Goal: Transaction & Acquisition: Book appointment/travel/reservation

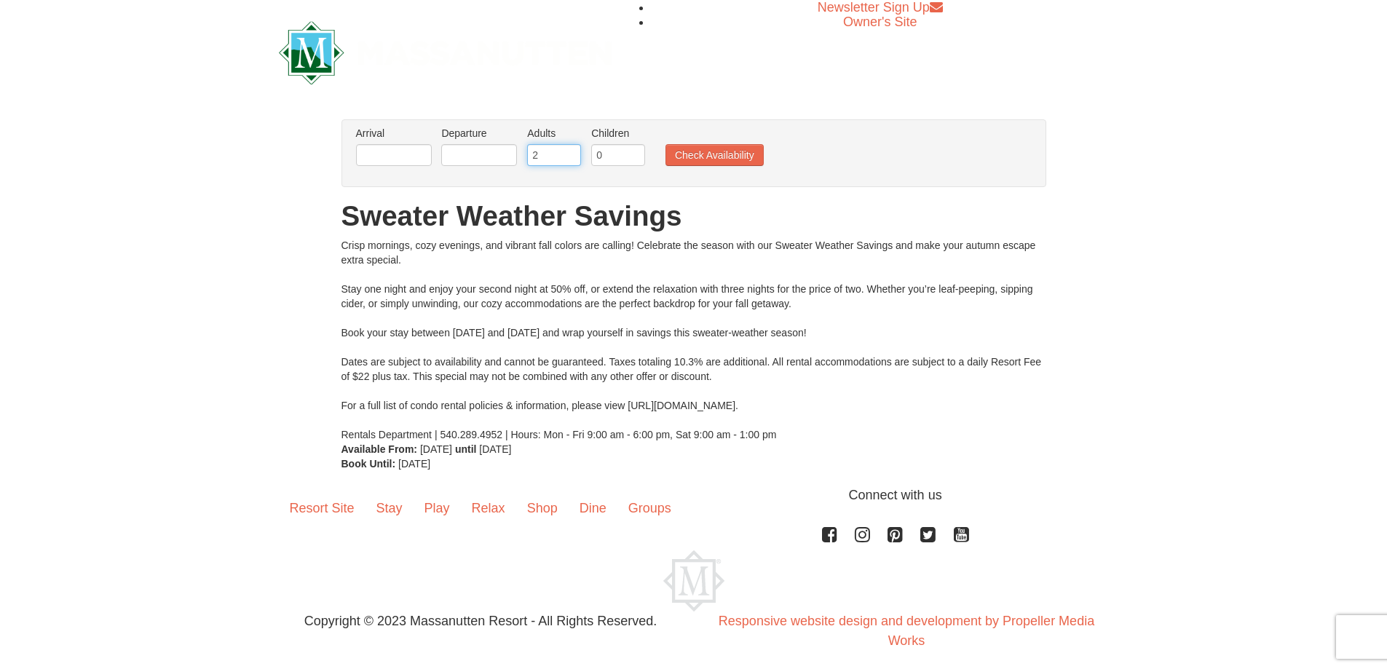
click at [554, 159] on input "2" at bounding box center [554, 155] width 54 height 22
click at [571, 151] on input "3" at bounding box center [554, 155] width 54 height 22
type input "4"
click at [571, 151] on input "4" at bounding box center [554, 155] width 54 height 22
click at [704, 151] on button "Check Availability" at bounding box center [714, 155] width 98 height 22
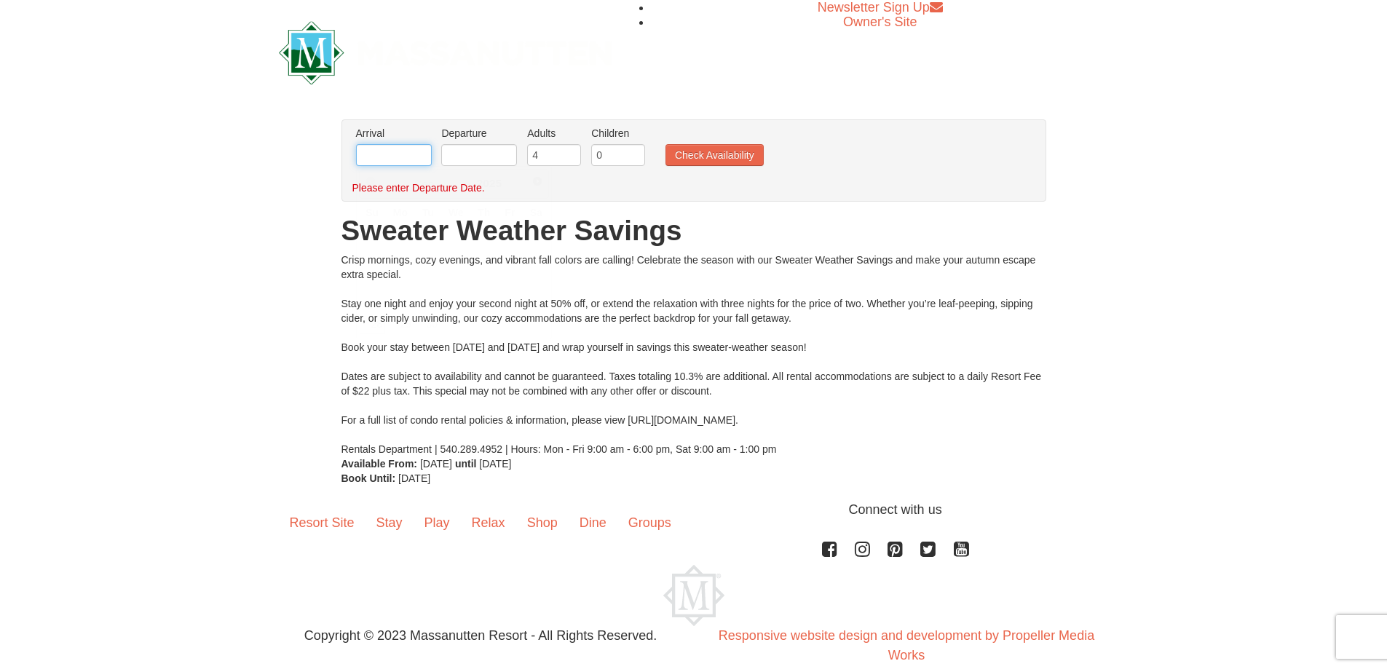
click at [395, 152] on input "text" at bounding box center [394, 155] width 76 height 22
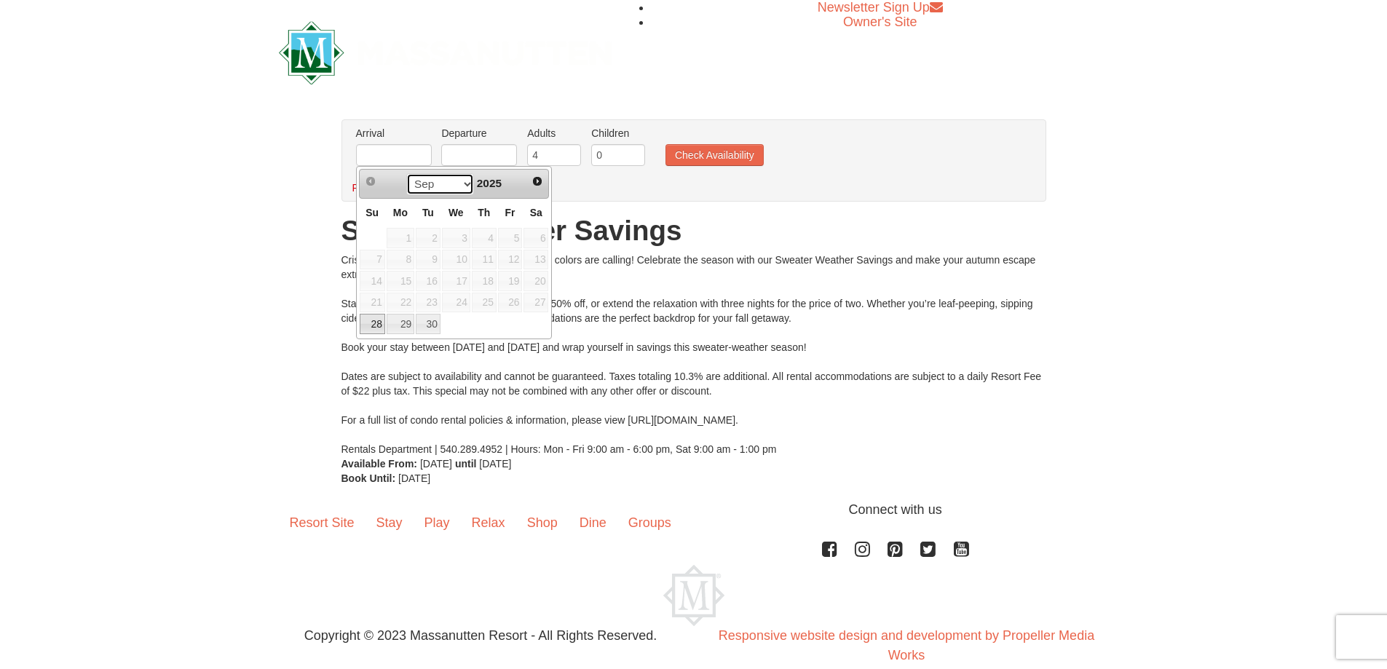
click at [461, 181] on select "Sep Oct" at bounding box center [440, 184] width 68 height 22
click at [493, 237] on link "2" at bounding box center [484, 238] width 25 height 20
type input "[DATE]"
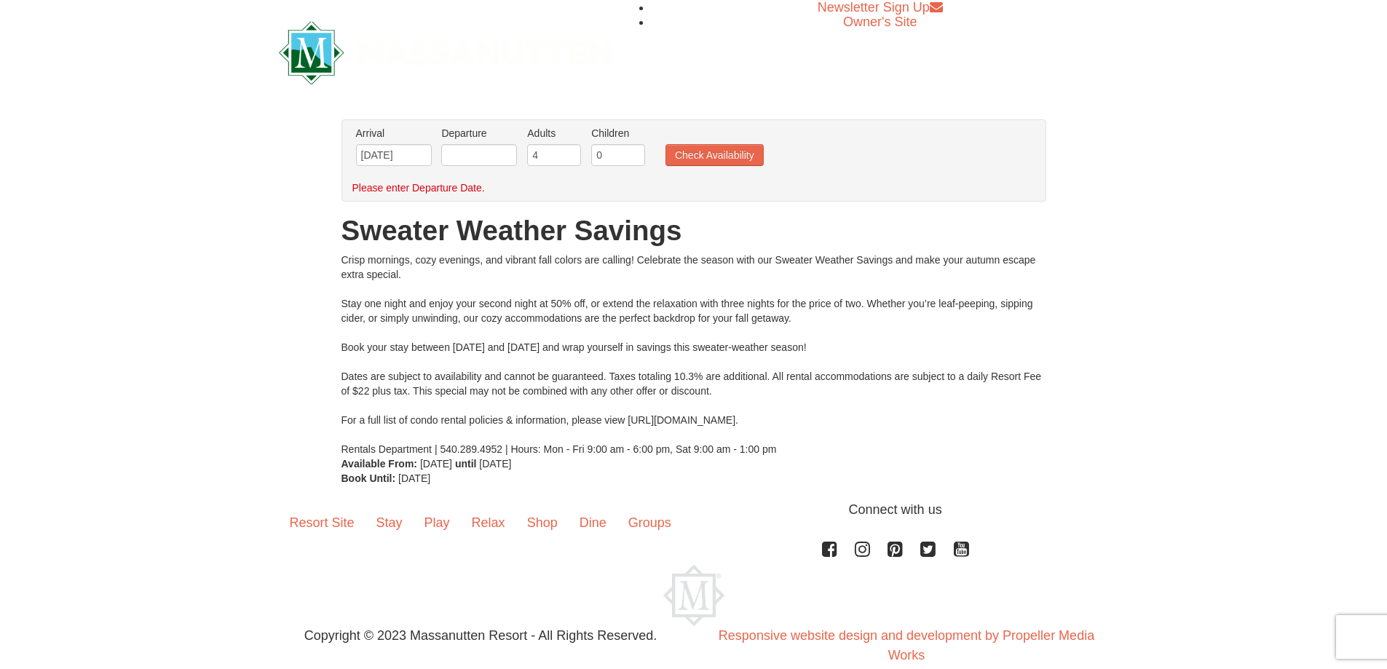
scroll to position [24, 0]
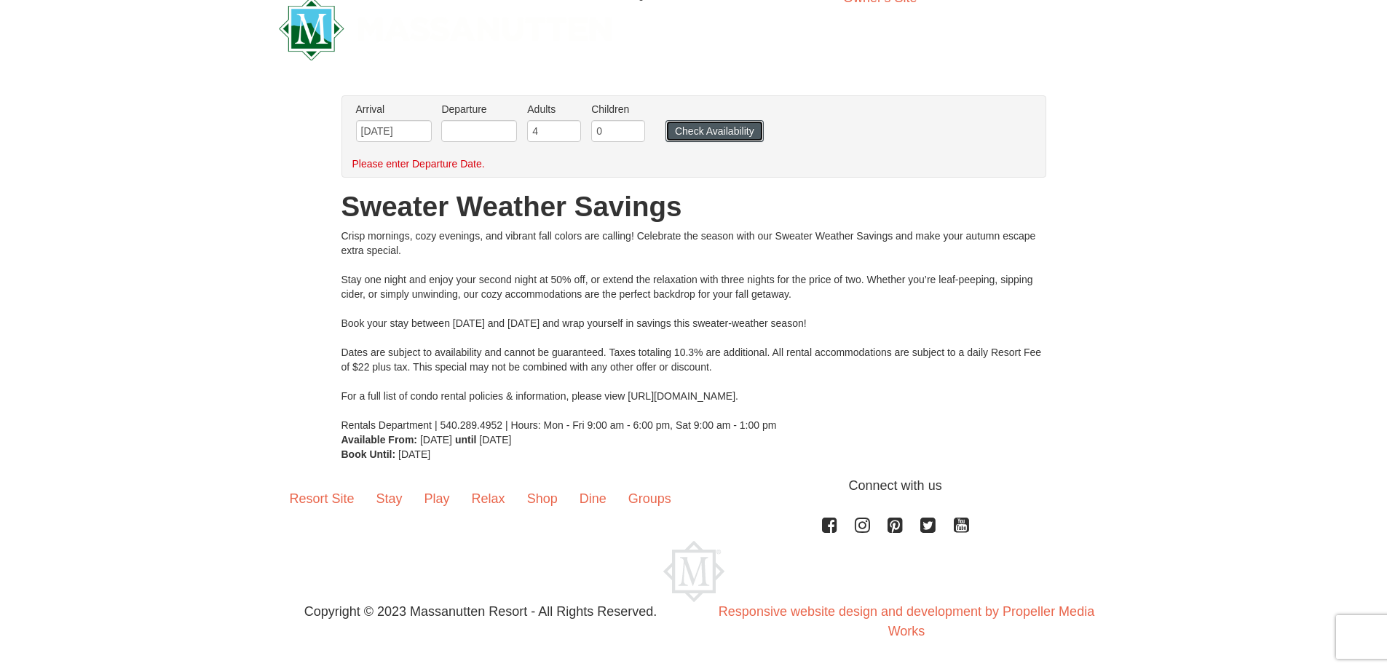
click at [700, 133] on button "Check Availability" at bounding box center [714, 131] width 98 height 22
click at [498, 133] on input "text" at bounding box center [479, 131] width 76 height 22
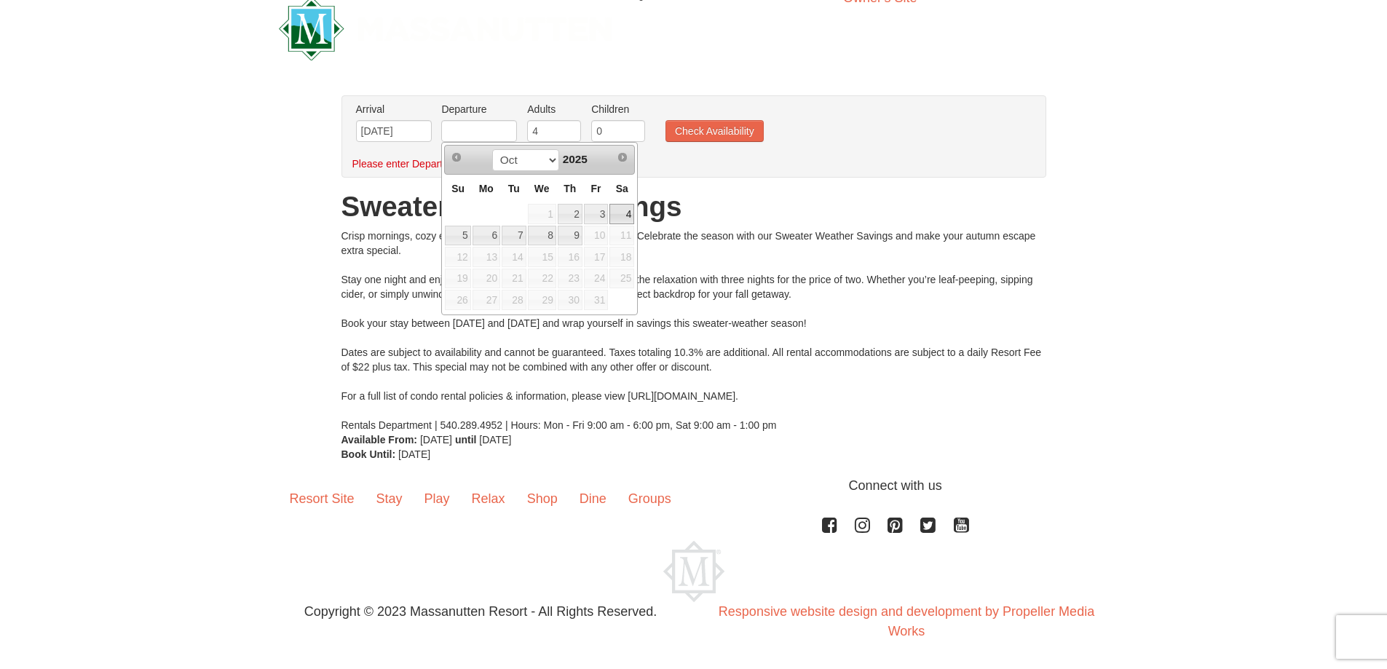
click at [626, 213] on link "4" at bounding box center [621, 214] width 25 height 20
type input "[DATE]"
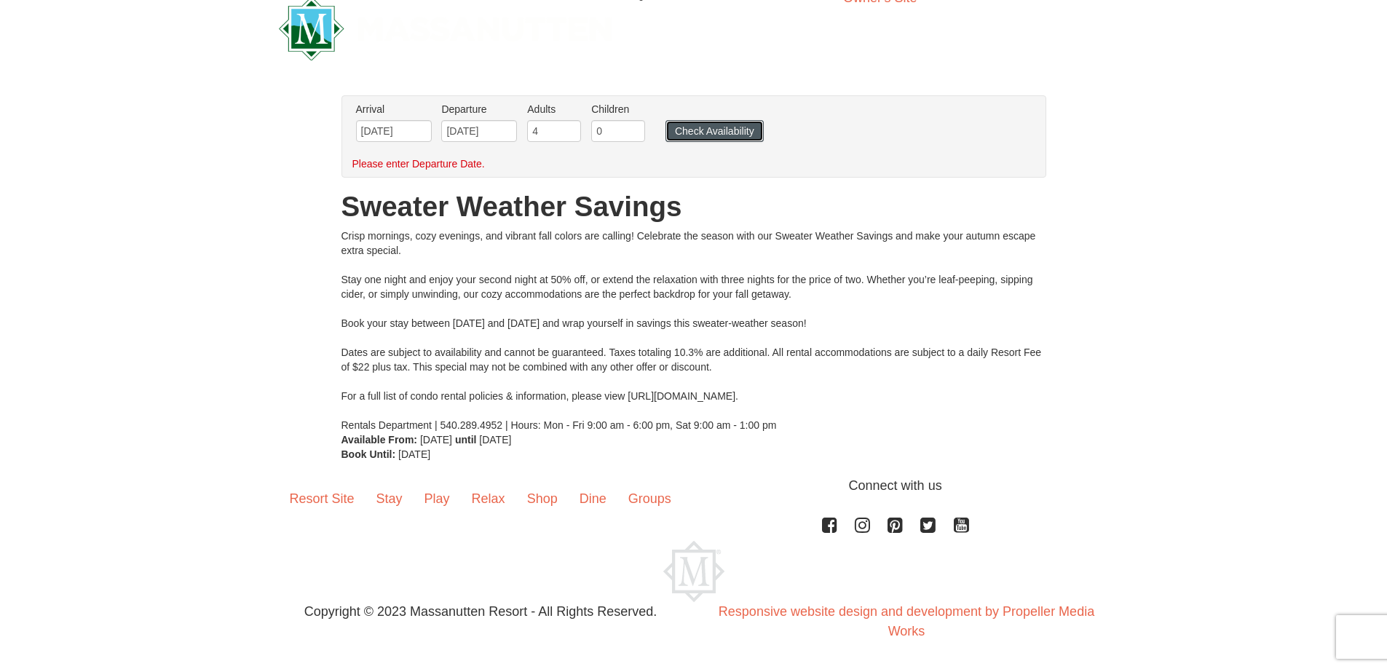
click at [710, 132] on button "Check Availability" at bounding box center [714, 131] width 98 height 22
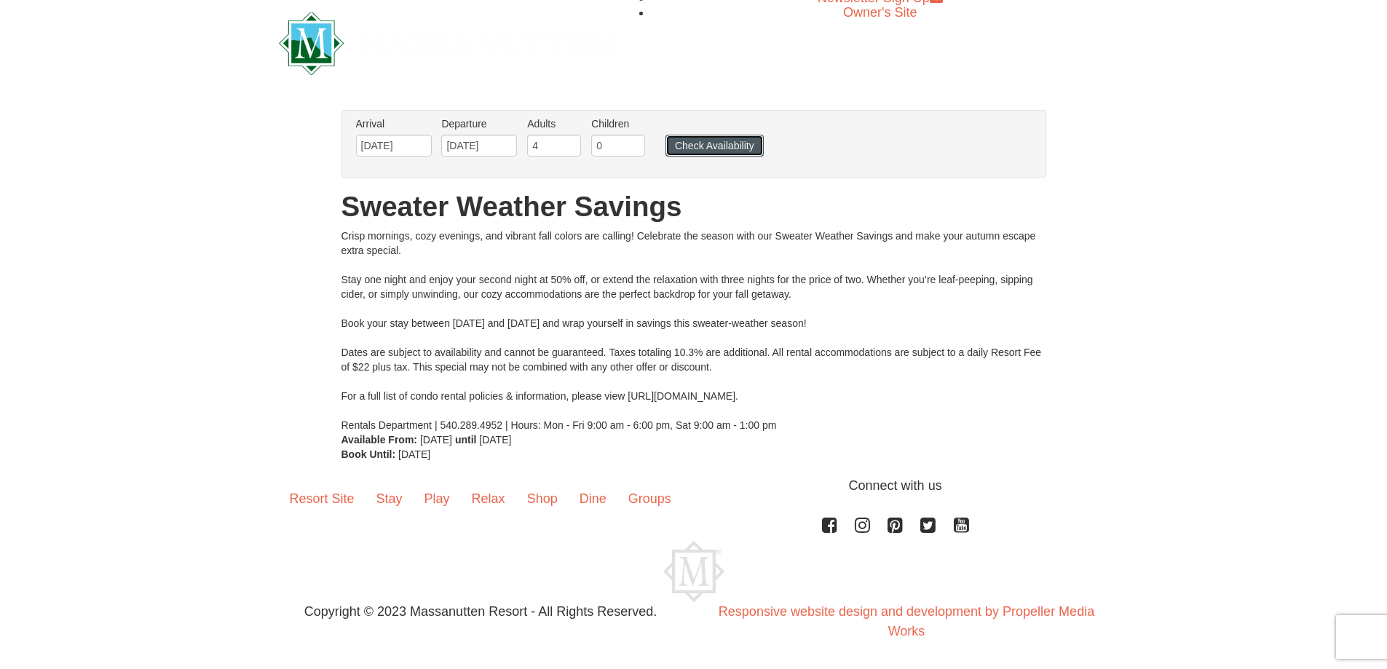
scroll to position [9, 0]
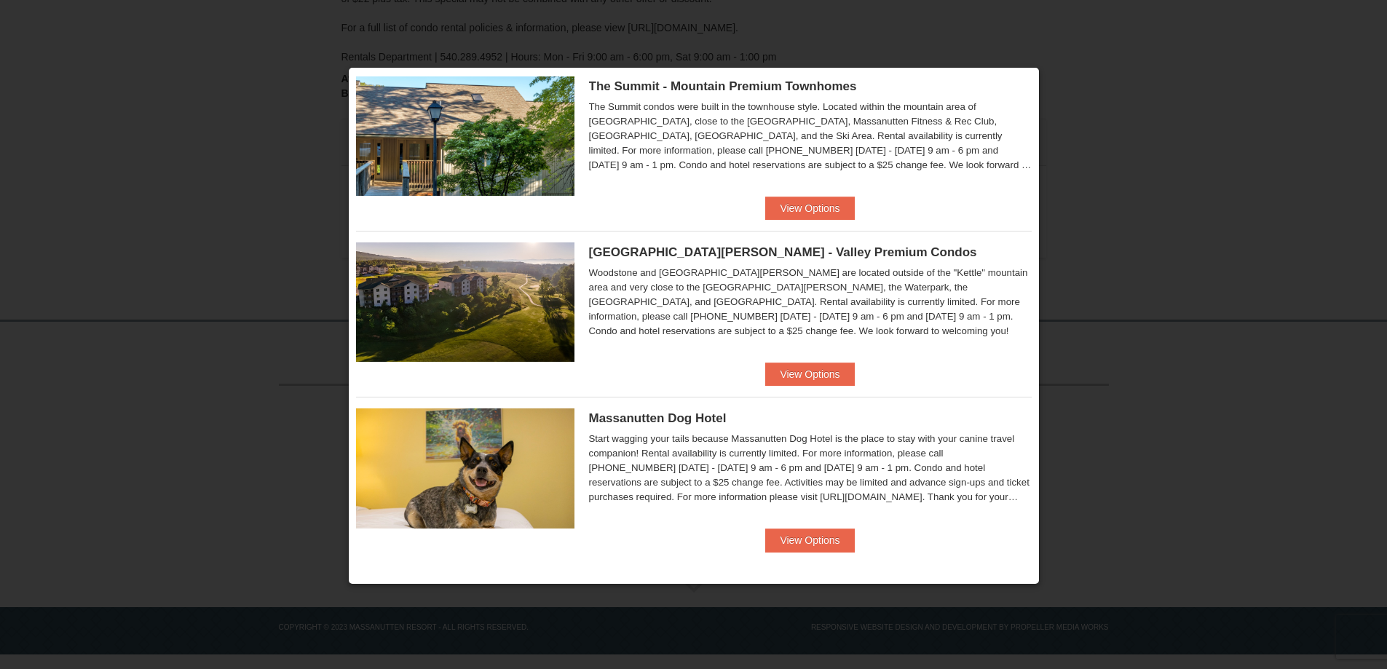
scroll to position [707, 0]
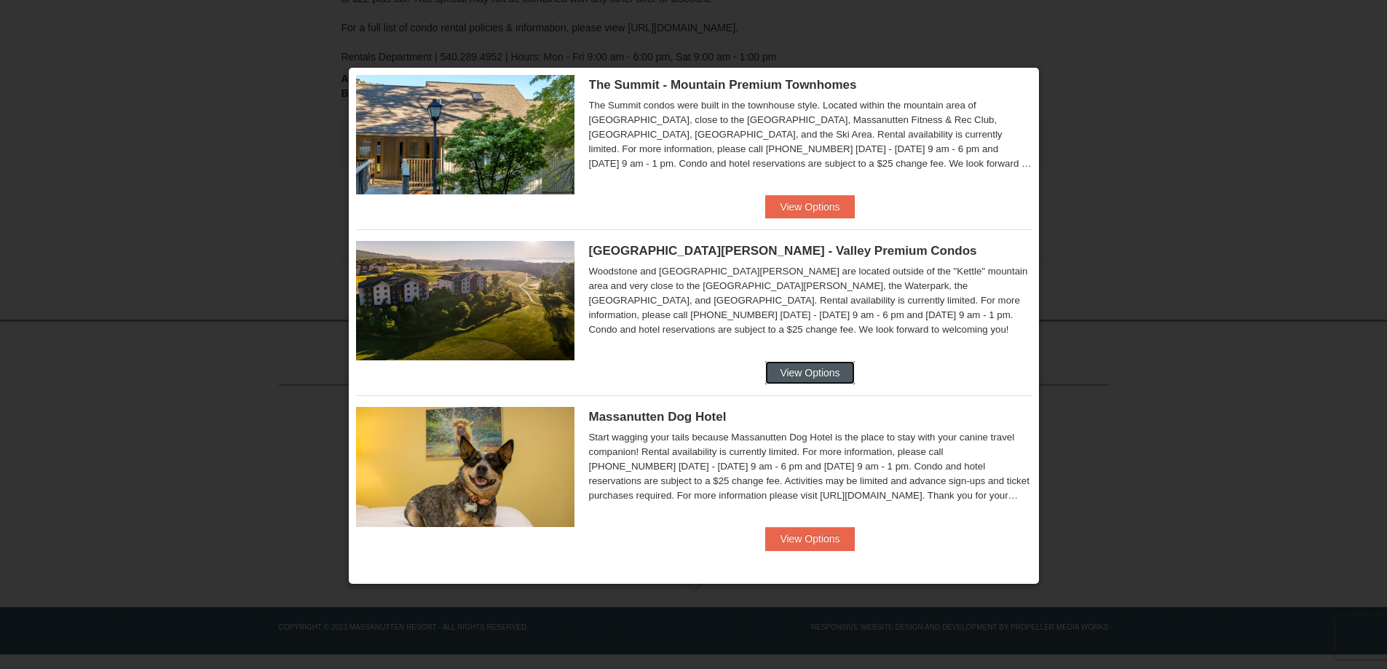
click at [823, 370] on button "View Options" at bounding box center [809, 372] width 89 height 23
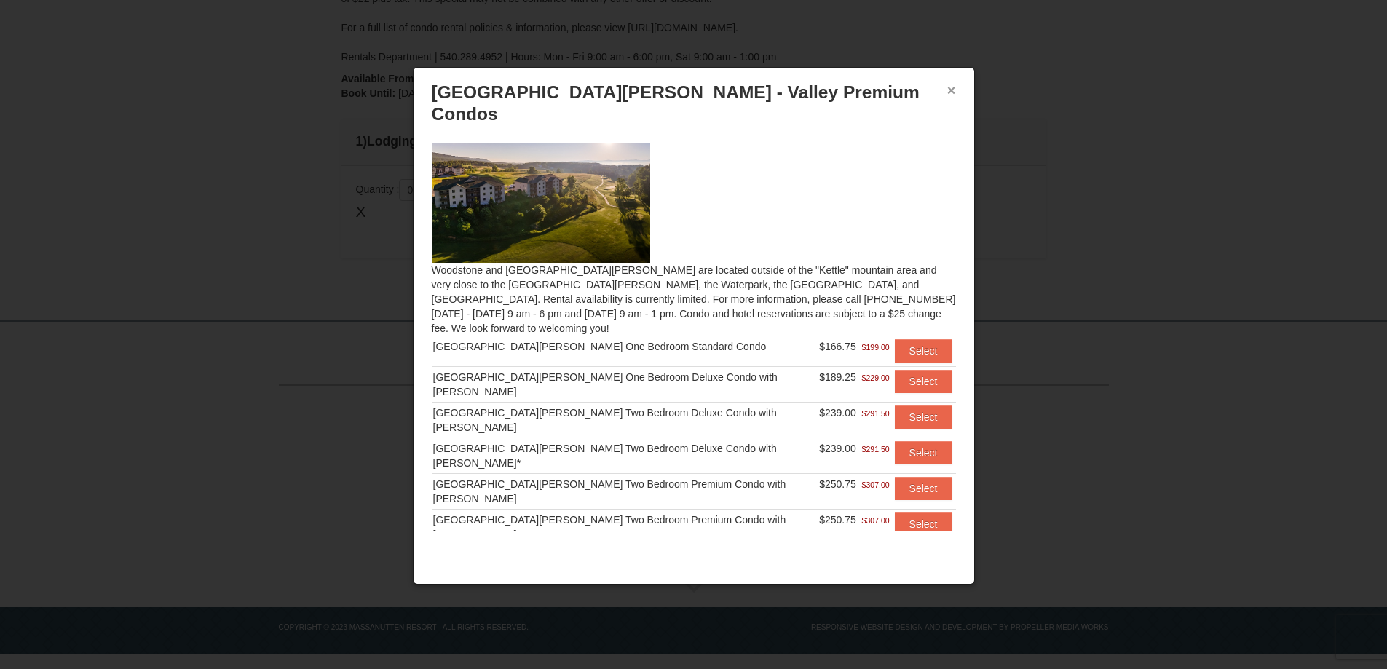
click at [948, 84] on button "×" at bounding box center [951, 90] width 9 height 15
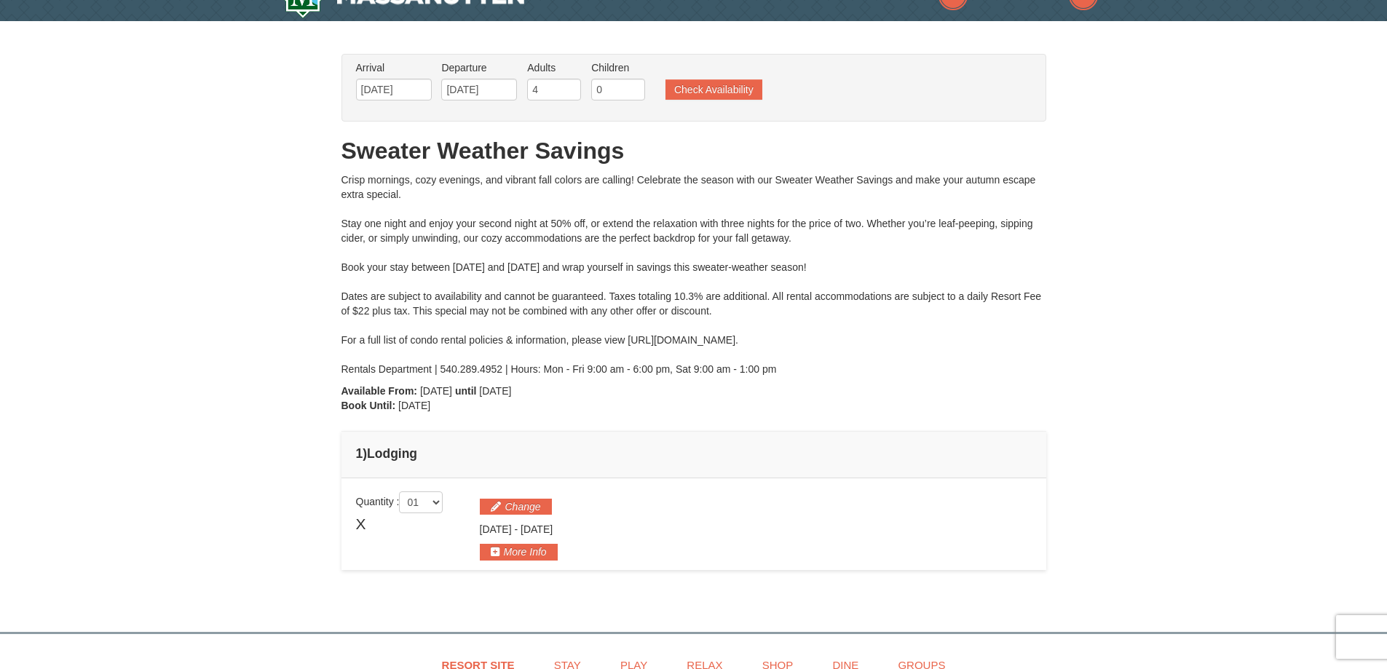
scroll to position [0, 0]
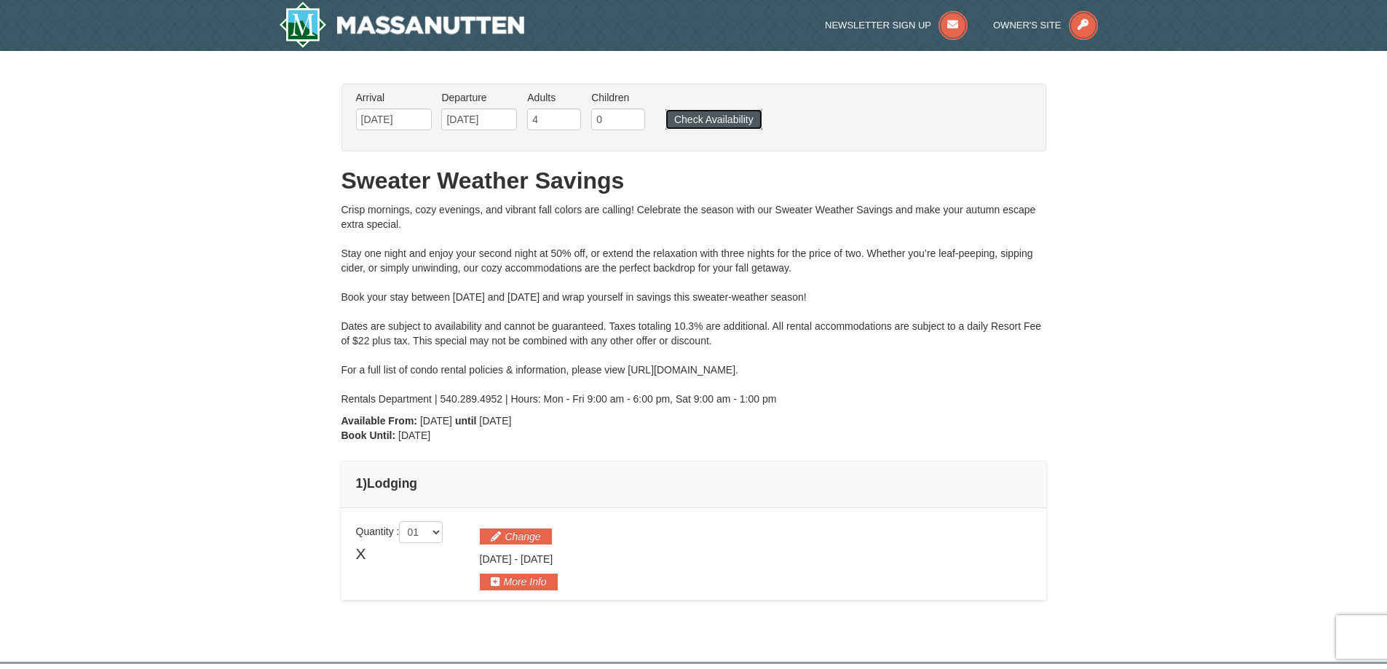
click at [697, 115] on button "Check Availability" at bounding box center [713, 119] width 97 height 20
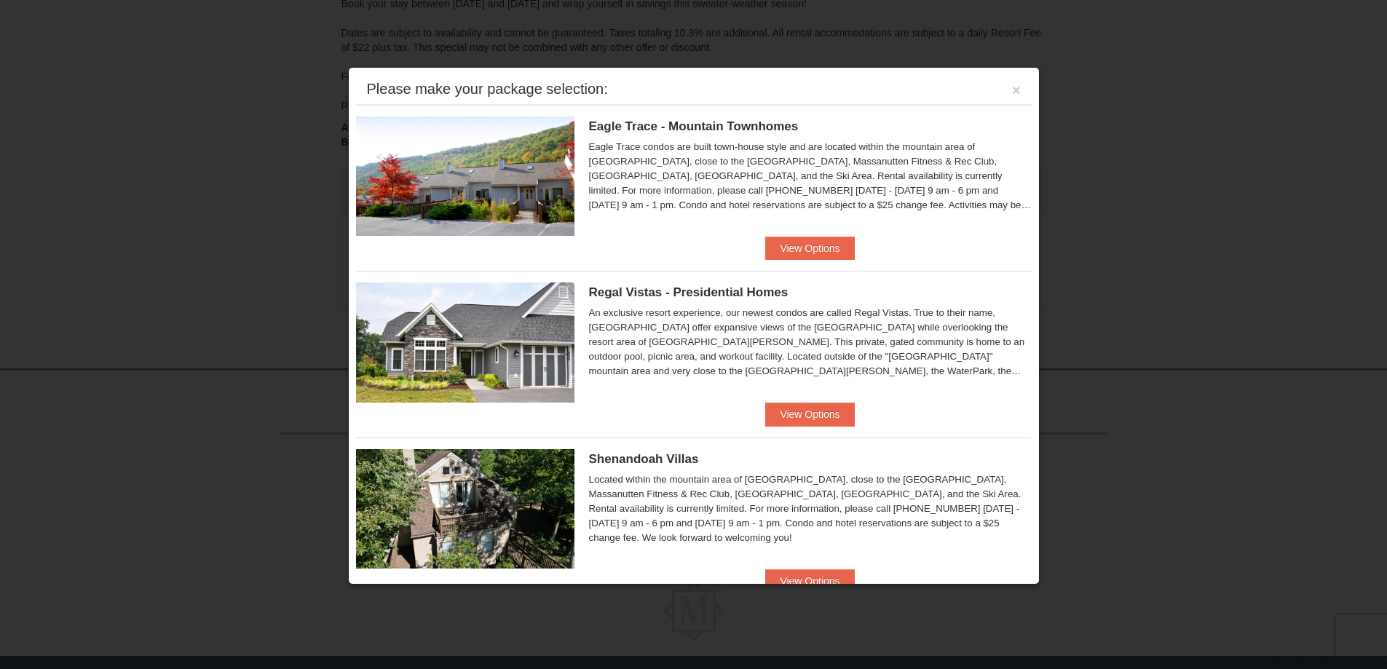
scroll to position [269, 0]
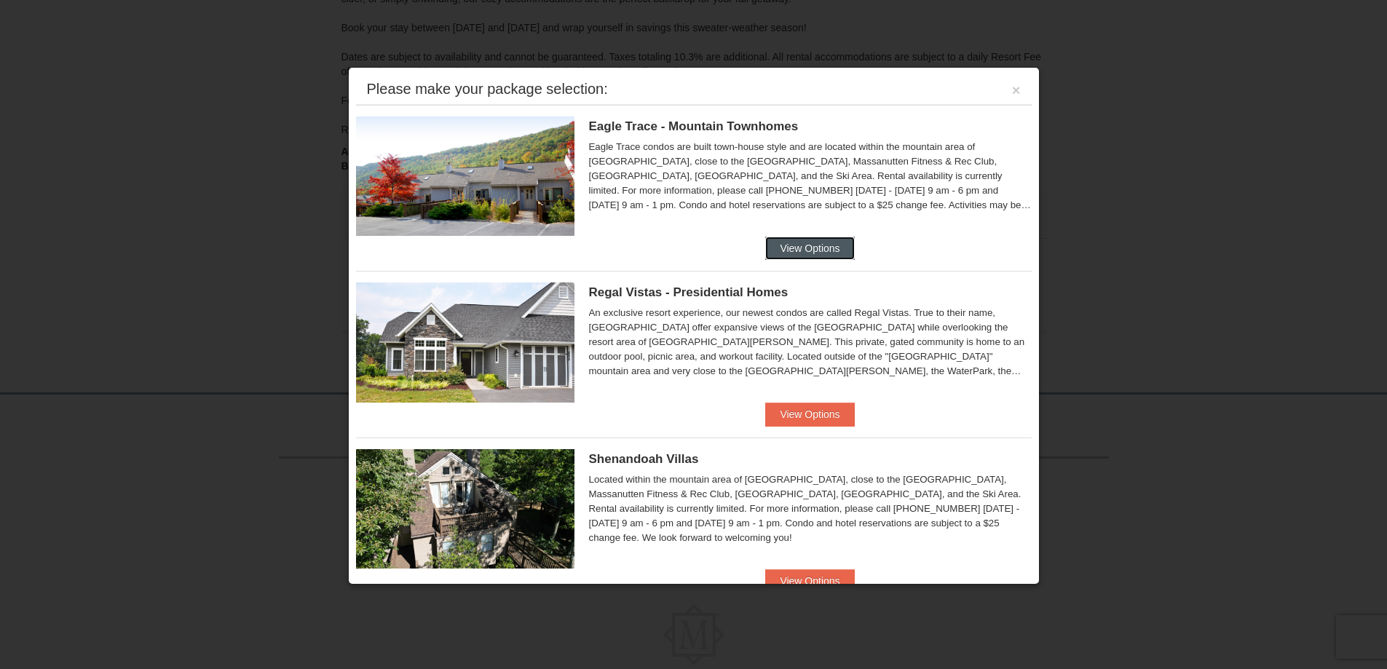
click at [809, 247] on button "View Options" at bounding box center [809, 248] width 89 height 23
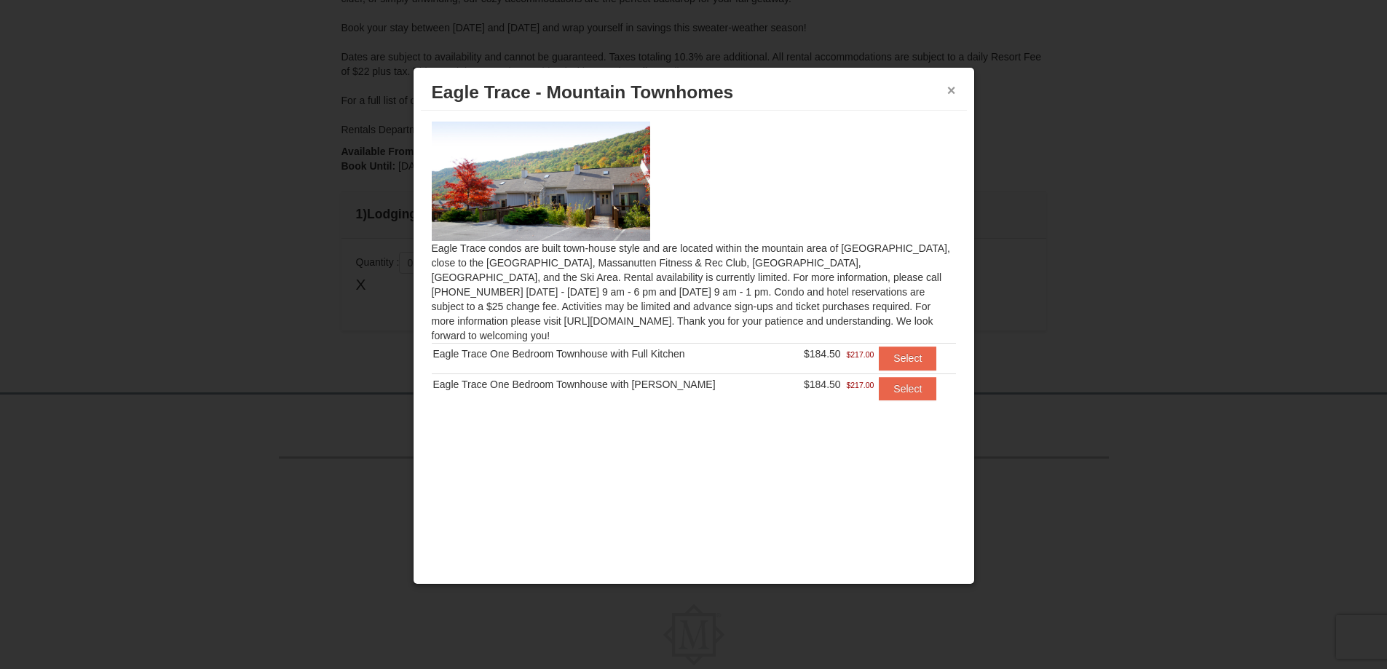
click at [953, 84] on button "×" at bounding box center [951, 90] width 9 height 15
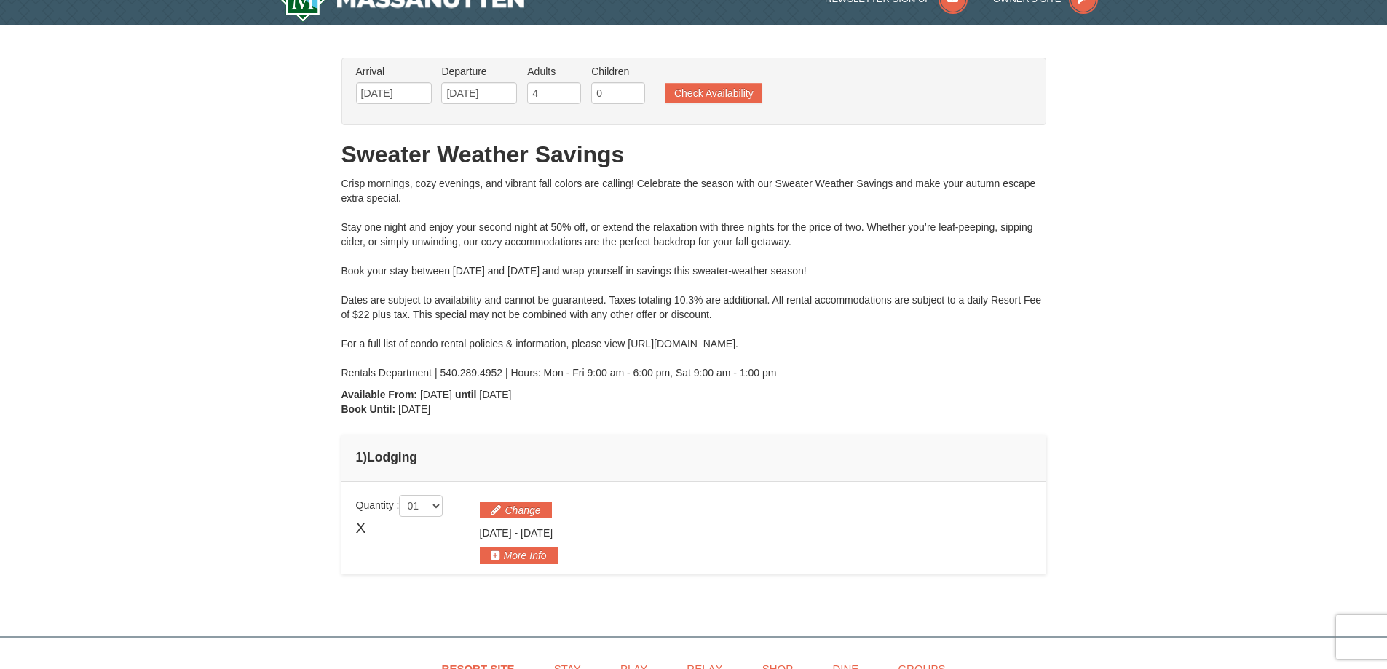
scroll to position [0, 0]
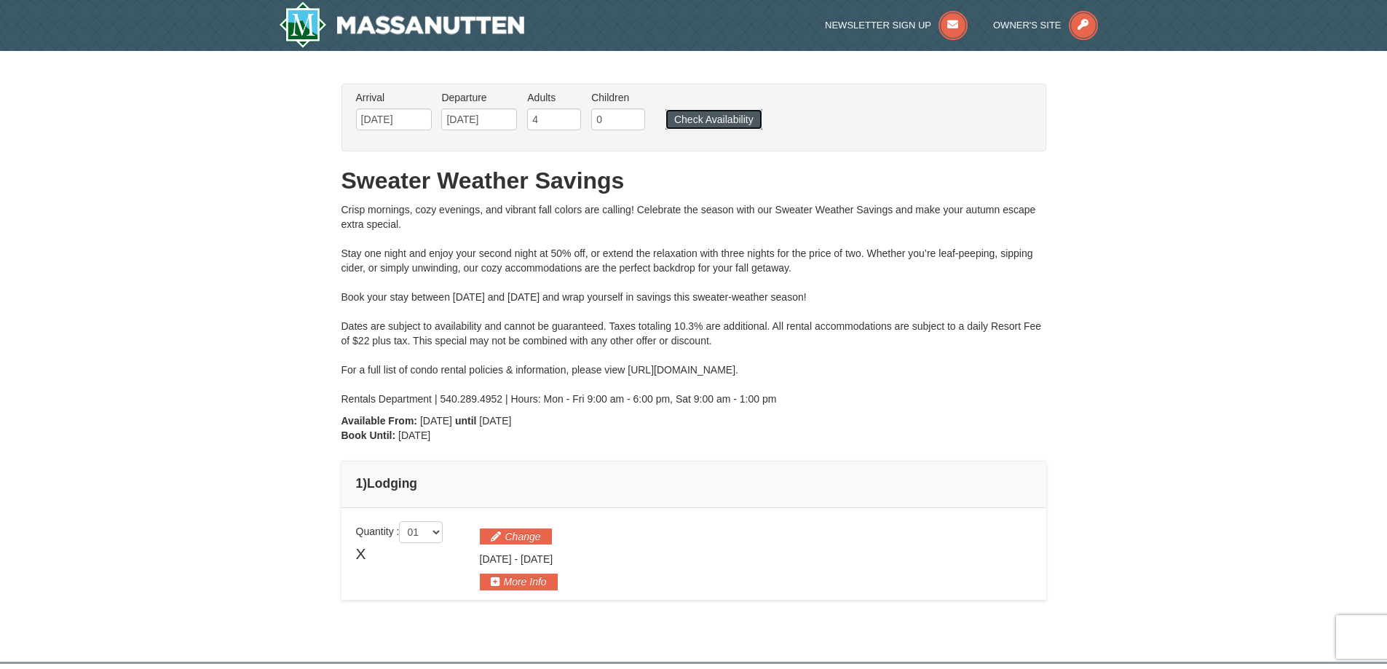
click at [706, 119] on button "Check Availability" at bounding box center [713, 119] width 97 height 20
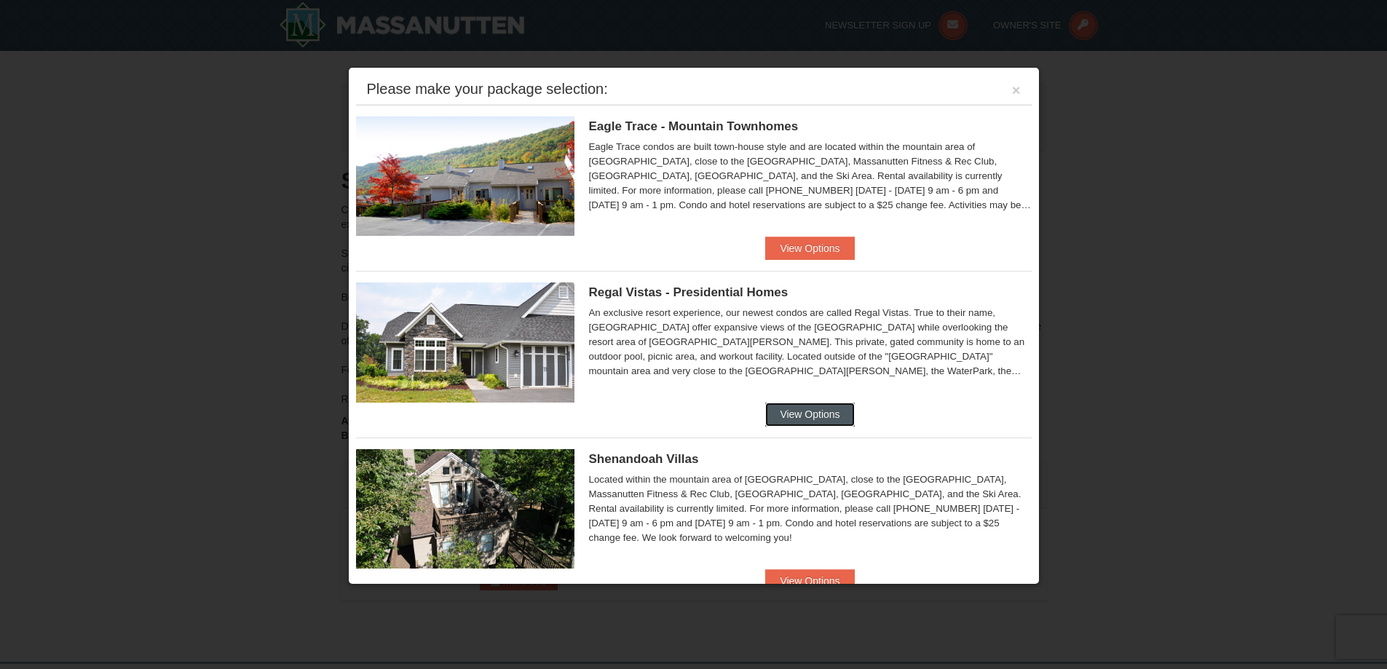
click at [790, 411] on button "View Options" at bounding box center [809, 414] width 89 height 23
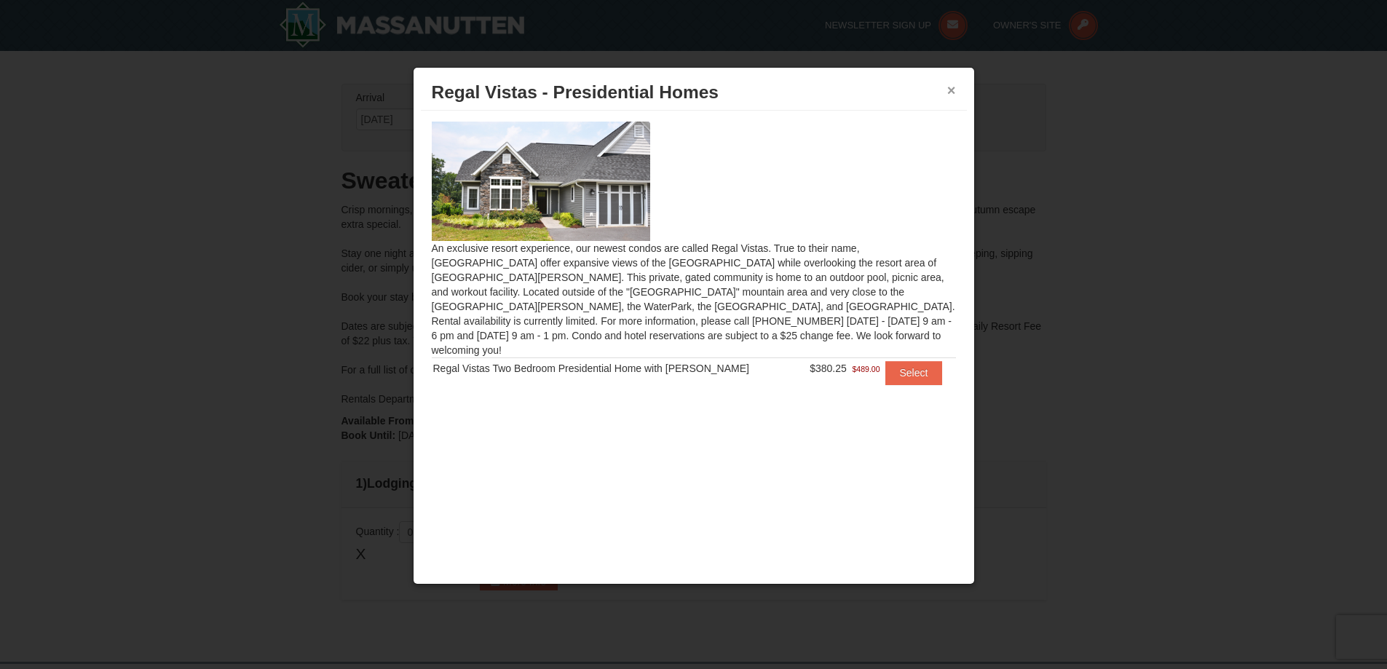
click at [947, 83] on button "×" at bounding box center [951, 90] width 9 height 15
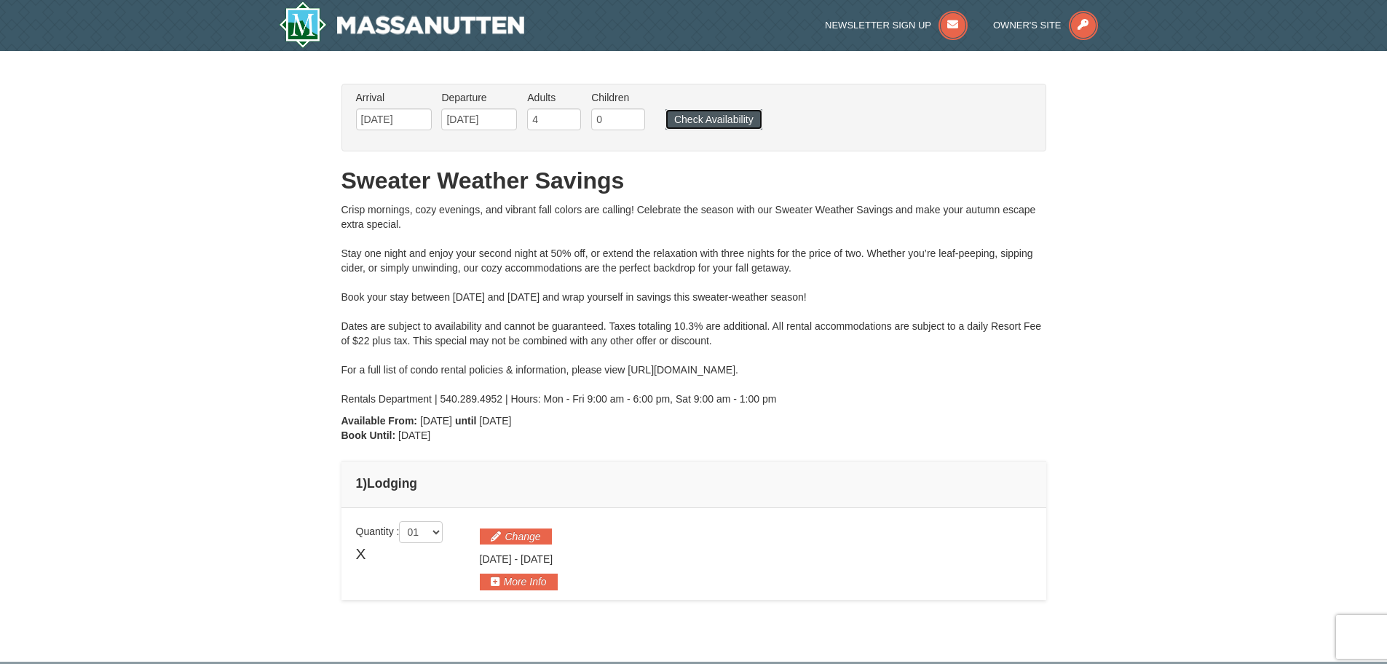
click at [714, 115] on button "Check Availability" at bounding box center [713, 119] width 97 height 20
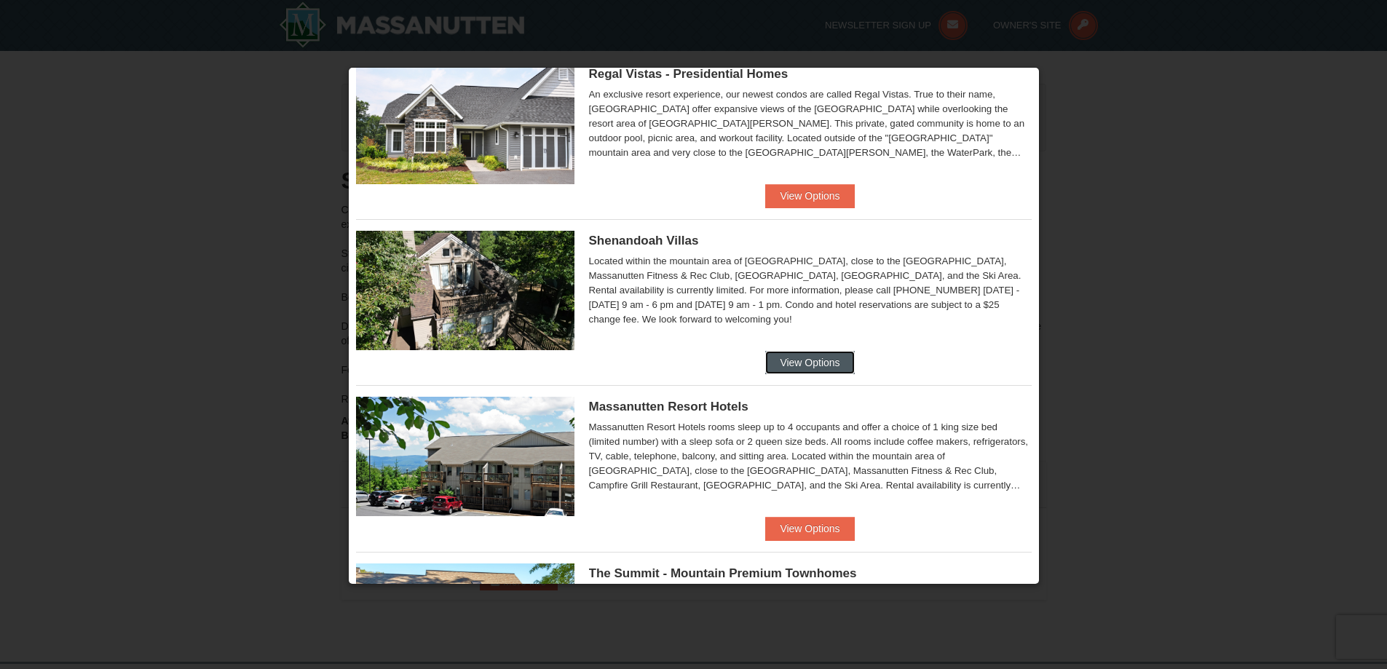
click at [798, 358] on button "View Options" at bounding box center [809, 362] width 89 height 23
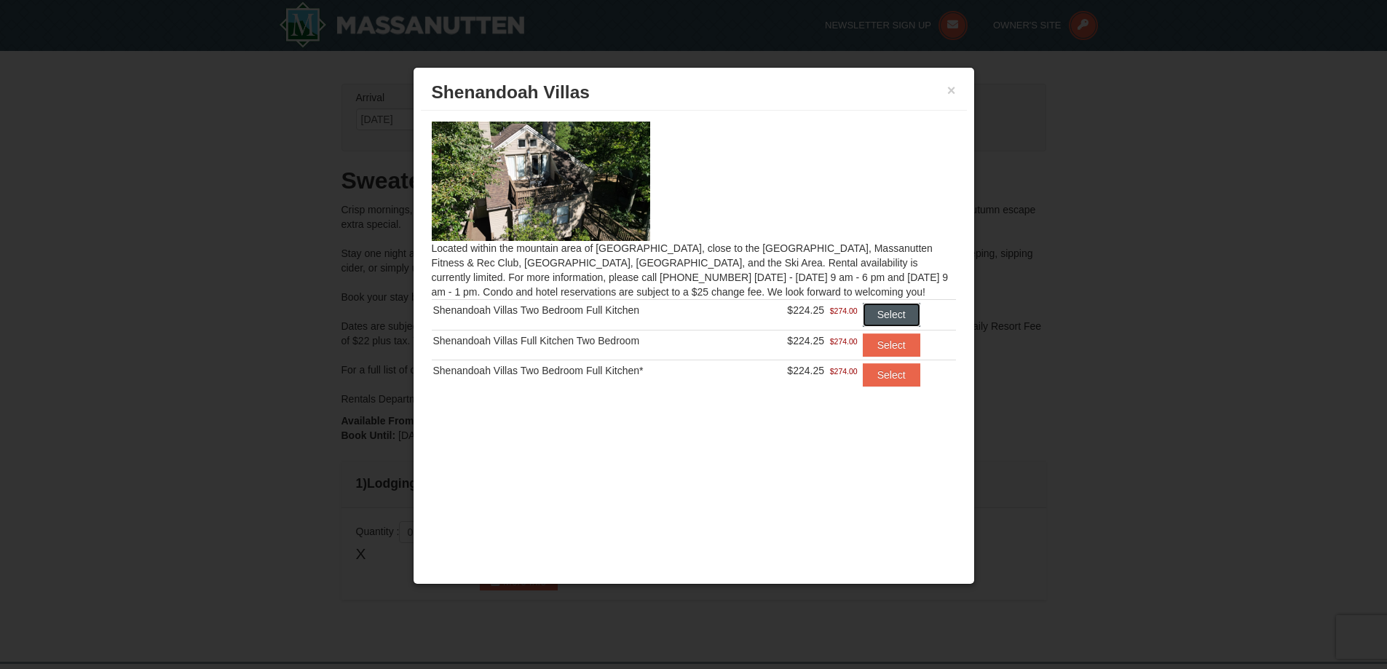
click at [900, 312] on button "Select" at bounding box center [892, 314] width 58 height 23
